Goal: Task Accomplishment & Management: Use online tool/utility

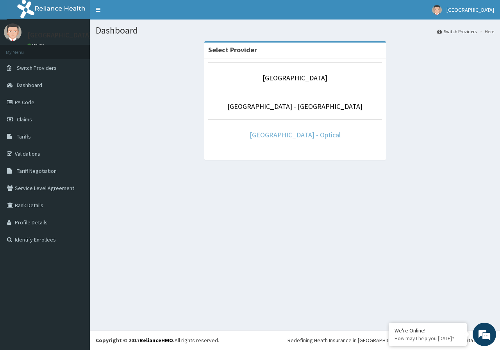
click at [279, 136] on link "[GEOGRAPHIC_DATA] - Optical" at bounding box center [295, 134] width 91 height 9
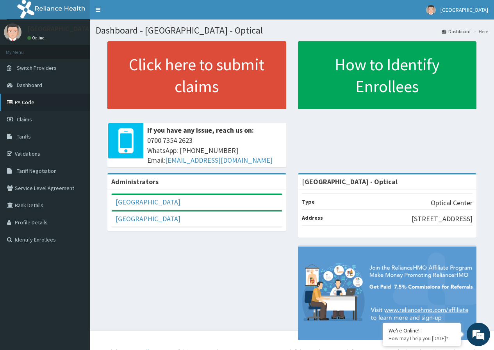
click at [60, 105] on link "PA Code" at bounding box center [45, 102] width 90 height 17
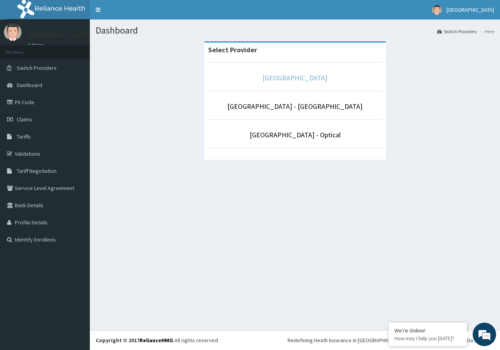
click at [316, 75] on link "[GEOGRAPHIC_DATA]" at bounding box center [295, 77] width 65 height 9
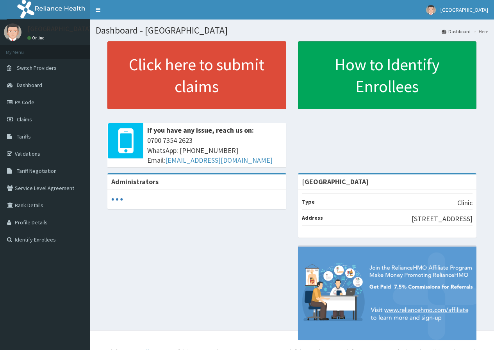
click at [29, 102] on link "PA Code" at bounding box center [45, 102] width 90 height 17
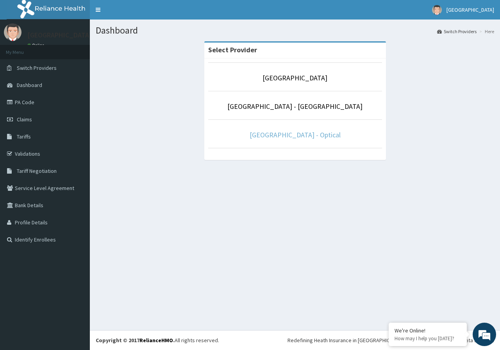
click at [308, 137] on link "[GEOGRAPHIC_DATA] - Optical" at bounding box center [295, 134] width 91 height 9
